Goal: Task Accomplishment & Management: Complete application form

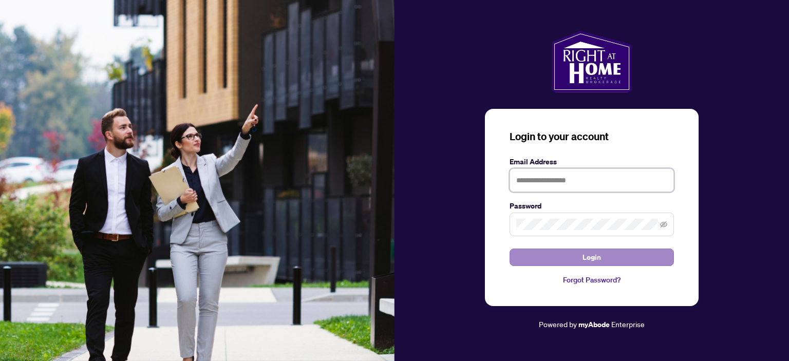
type input "**********"
click at [609, 260] on button "Login" at bounding box center [592, 257] width 164 height 17
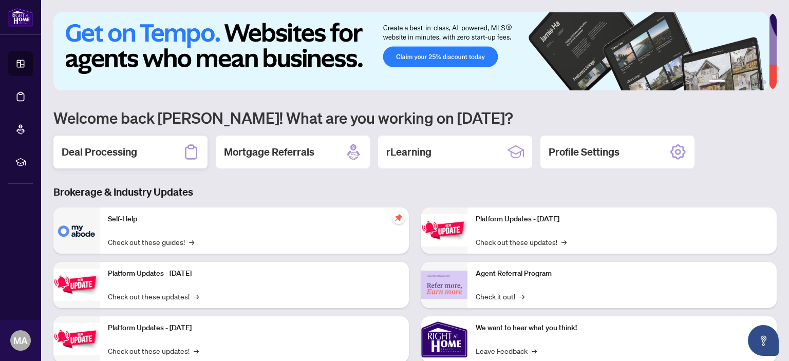
click at [158, 148] on div "Deal Processing" at bounding box center [130, 152] width 154 height 33
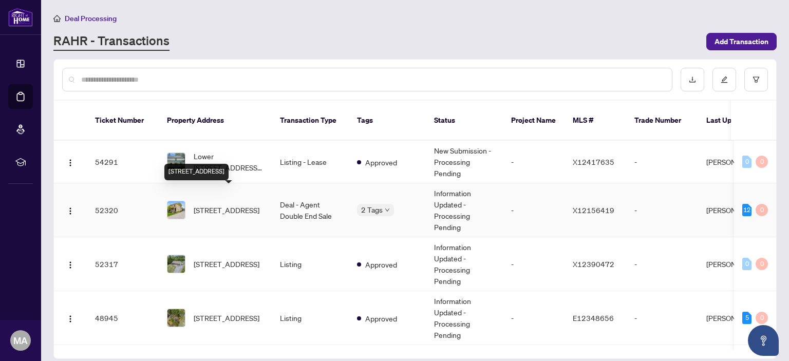
click at [224, 204] on span "[STREET_ADDRESS]" at bounding box center [227, 209] width 66 height 11
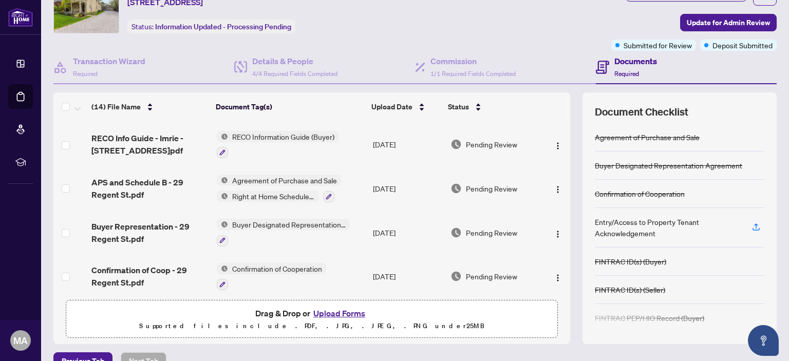
scroll to position [68, 0]
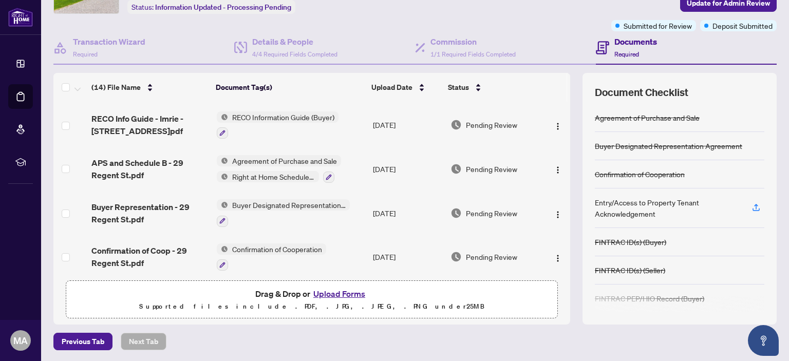
click at [335, 290] on button "Upload Forms" at bounding box center [339, 293] width 58 height 13
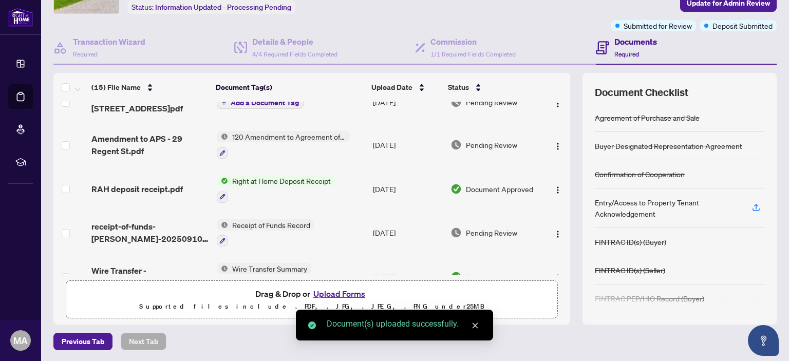
scroll to position [0, 0]
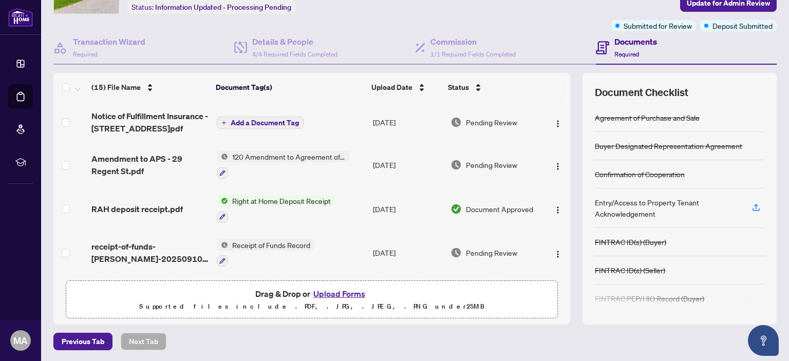
click at [273, 119] on span "Add a Document Tag" at bounding box center [265, 122] width 68 height 7
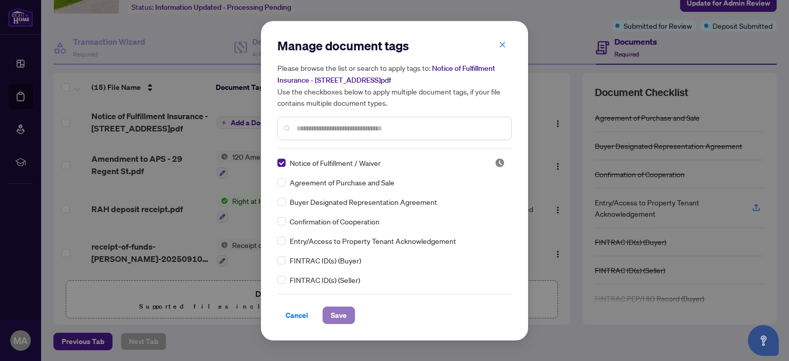
click at [342, 315] on span "Save" at bounding box center [339, 315] width 16 height 16
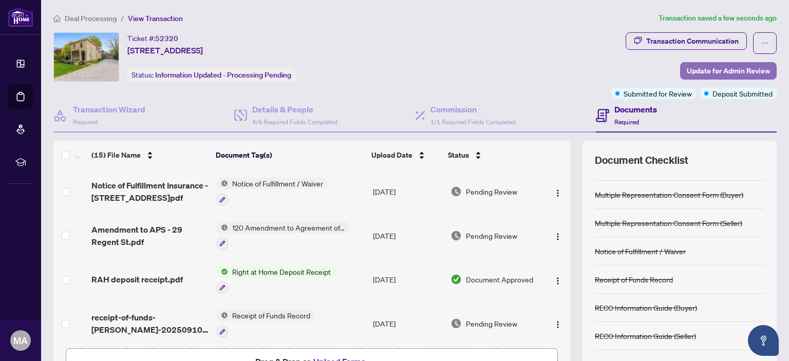
click at [715, 71] on span "Update for Admin Review" at bounding box center [728, 71] width 83 height 16
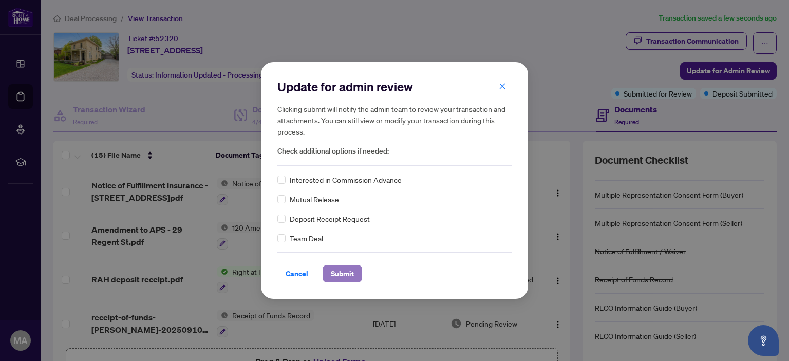
click at [340, 270] on span "Submit" at bounding box center [342, 274] width 23 height 16
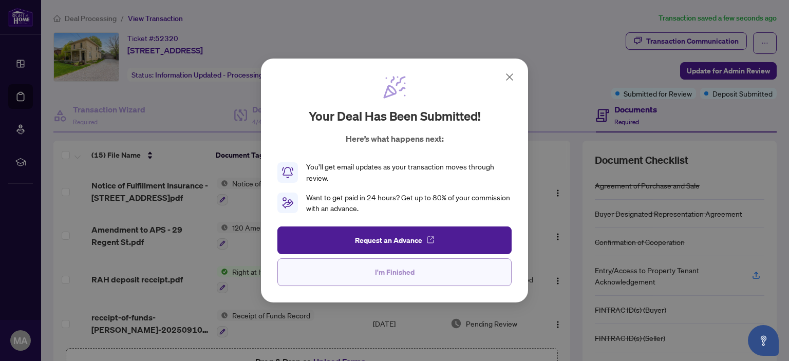
click at [433, 269] on button "I'm Finished" at bounding box center [394, 272] width 234 height 28
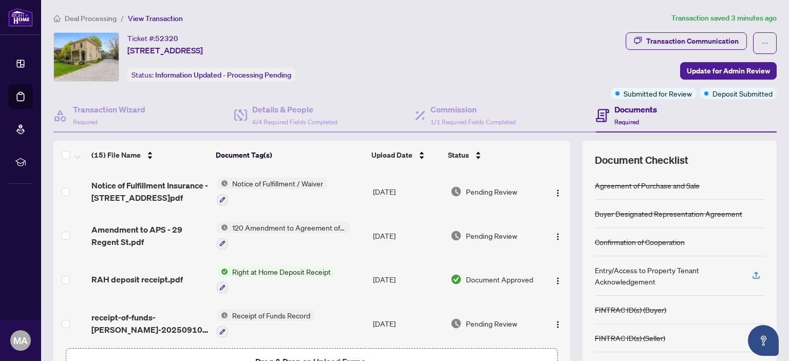
click at [96, 17] on span "Deal Processing" at bounding box center [91, 18] width 52 height 9
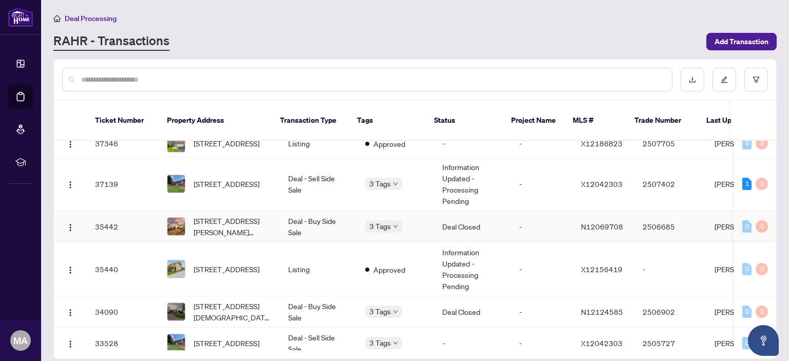
scroll to position [514, 0]
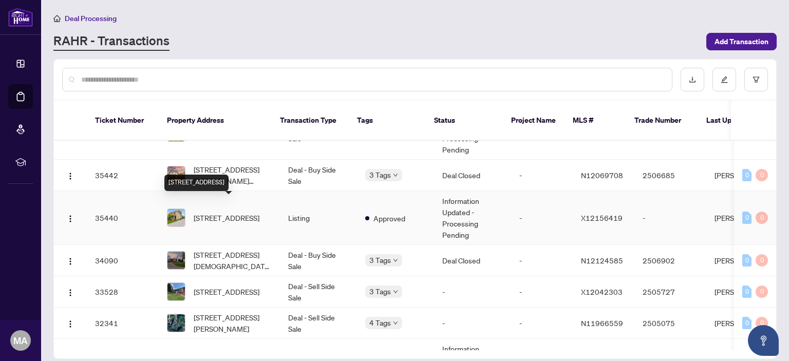
click at [217, 212] on span "[STREET_ADDRESS]" at bounding box center [227, 217] width 66 height 11
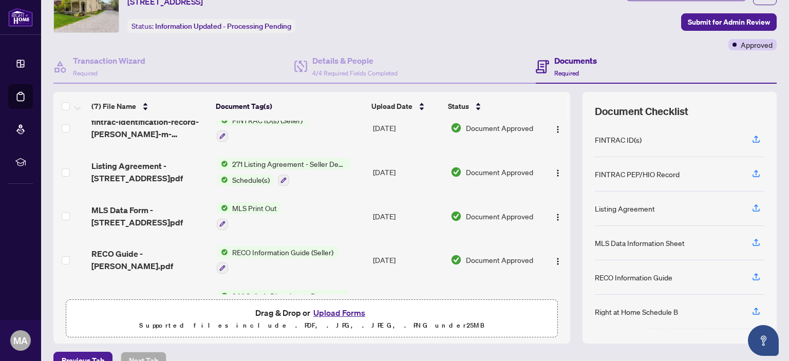
scroll to position [68, 0]
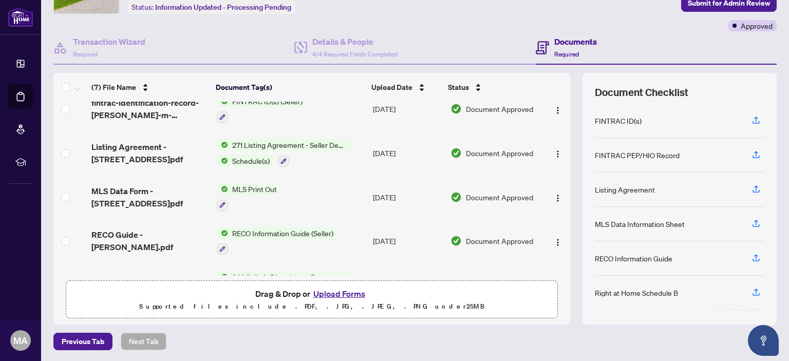
click at [331, 294] on button "Upload Forms" at bounding box center [339, 293] width 58 height 13
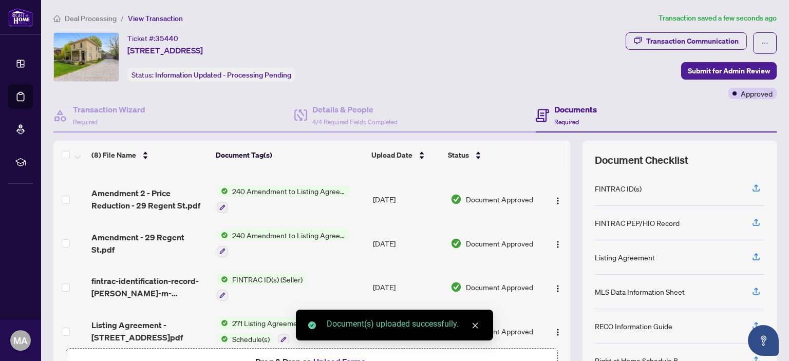
scroll to position [0, 0]
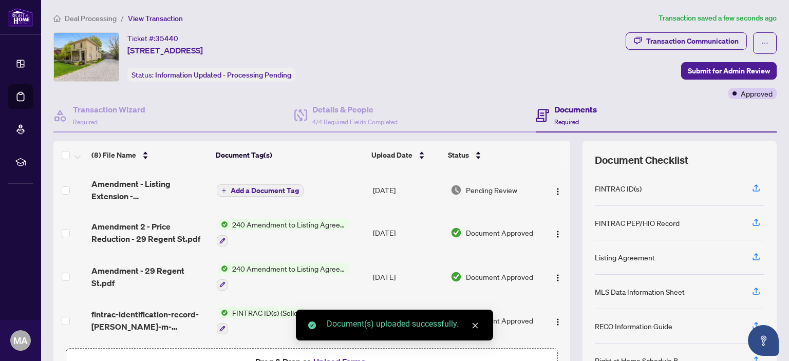
click at [259, 191] on span "Add a Document Tag" at bounding box center [265, 190] width 68 height 7
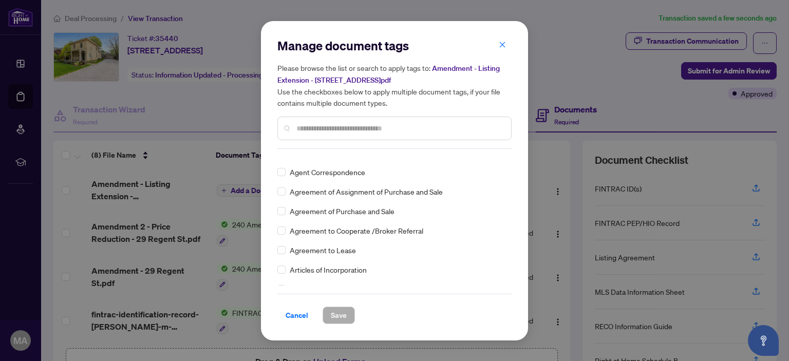
scroll to position [257, 0]
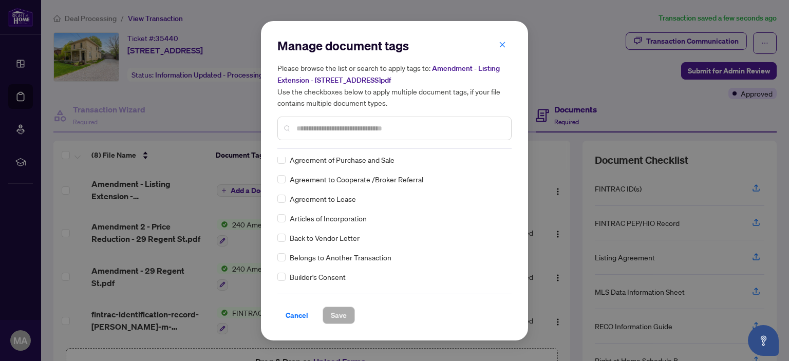
click at [354, 126] on input "text" at bounding box center [399, 128] width 207 height 11
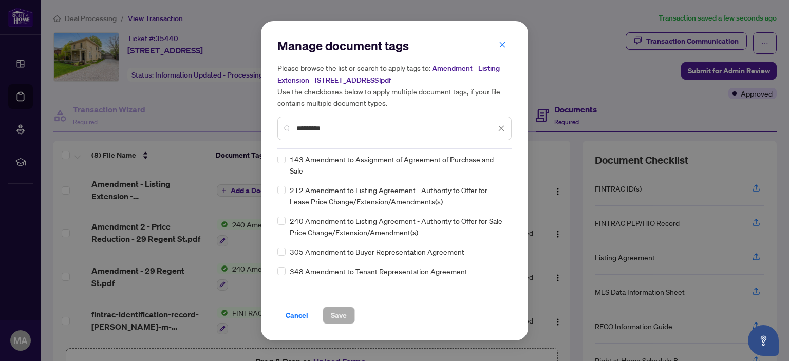
scroll to position [51, 0]
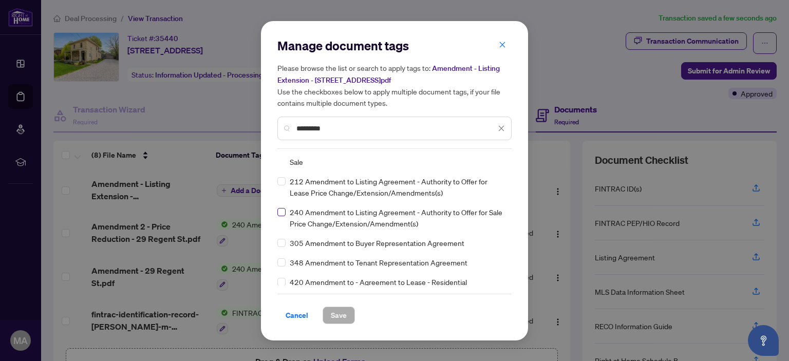
type input "*********"
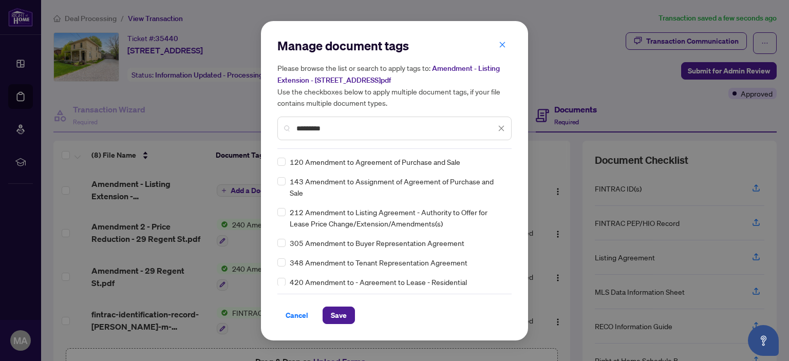
scroll to position [0, 0]
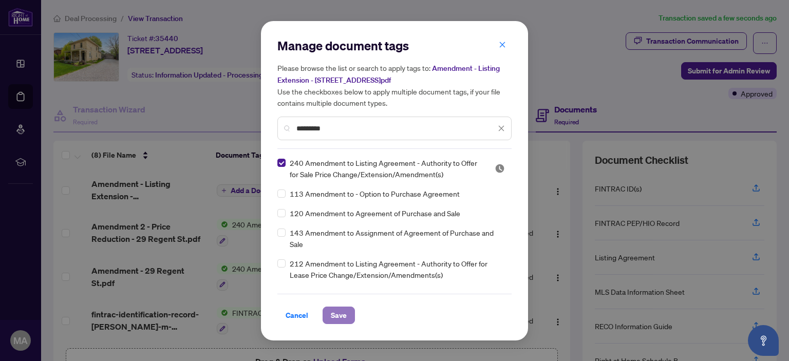
click at [341, 316] on span "Save" at bounding box center [339, 315] width 16 height 16
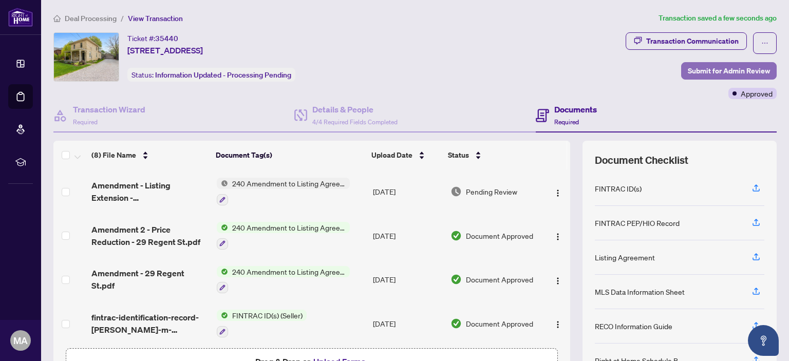
click at [720, 70] on span "Submit for Admin Review" at bounding box center [729, 71] width 82 height 16
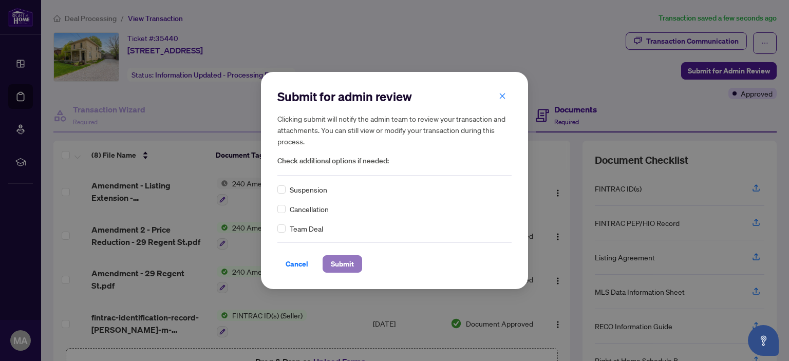
click at [347, 265] on span "Submit" at bounding box center [342, 264] width 23 height 16
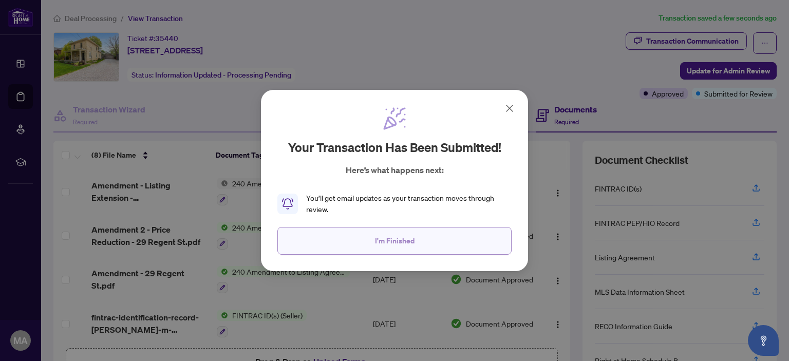
click at [414, 238] on button "I'm Finished" at bounding box center [394, 241] width 234 height 28
